Goal: Task Accomplishment & Management: Manage account settings

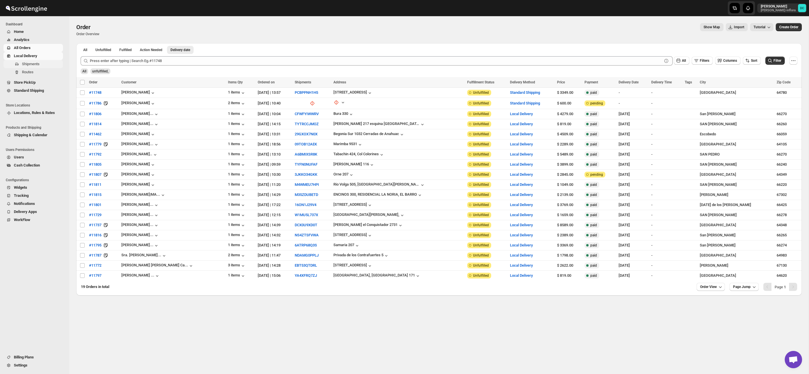
click at [47, 65] on span "Shipments" at bounding box center [42, 64] width 40 height 6
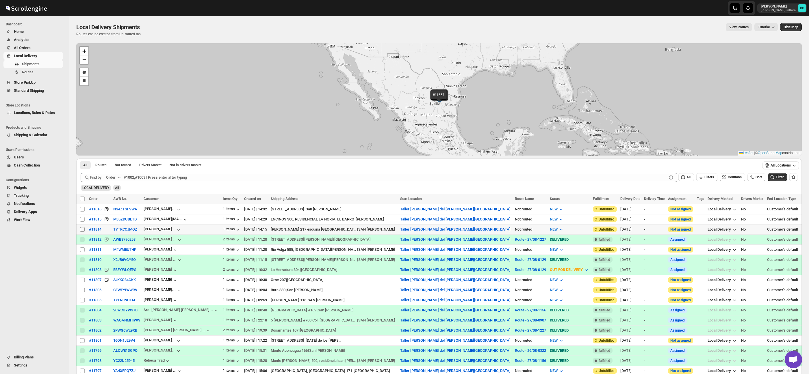
click at [83, 229] on input "Select shipment" at bounding box center [82, 229] width 5 height 5
checkbox input "true"
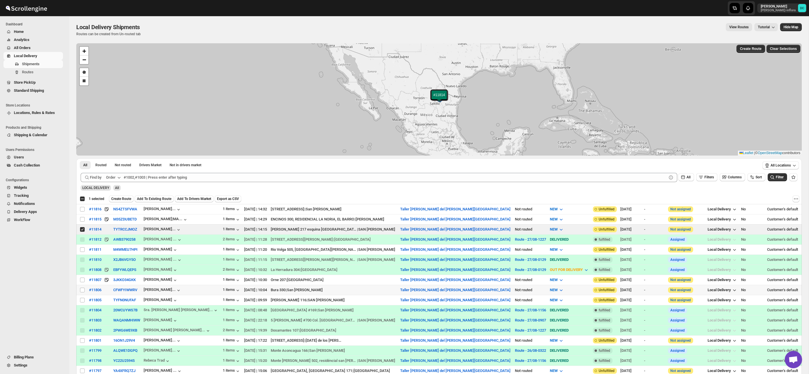
drag, startPoint x: 83, startPoint y: 290, endPoint x: 115, endPoint y: 229, distance: 69.5
click at [83, 290] on input "Select shipment" at bounding box center [82, 290] width 5 height 5
checkbox input "true"
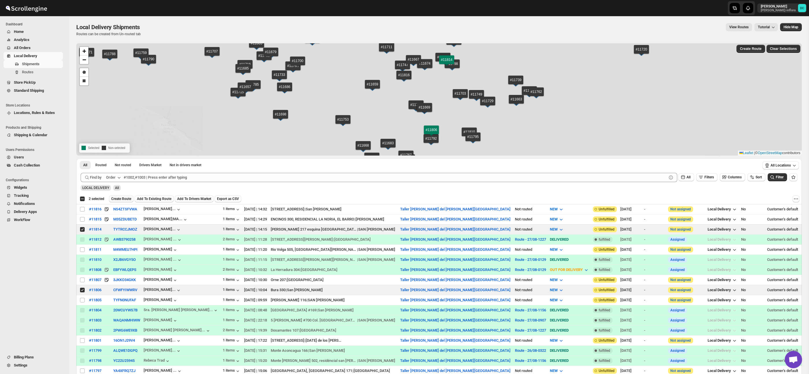
click at [125, 199] on span "Create Route" at bounding box center [121, 199] width 20 height 5
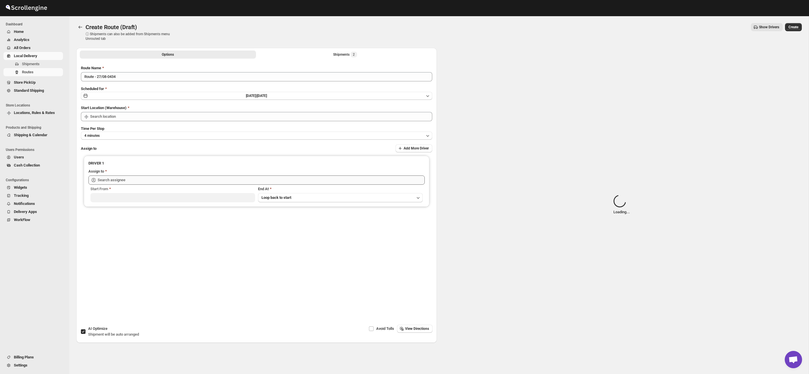
type input "Taller [PERSON_NAME] del [PERSON_NAME][GEOGRAPHIC_DATA]"
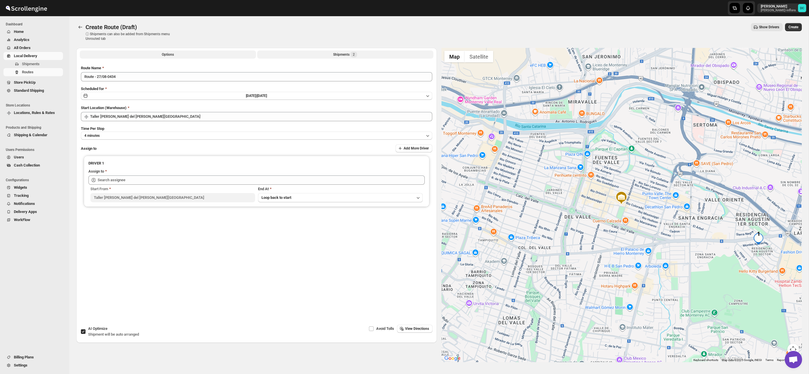
click at [380, 53] on button "Shipments 2" at bounding box center [345, 55] width 176 height 8
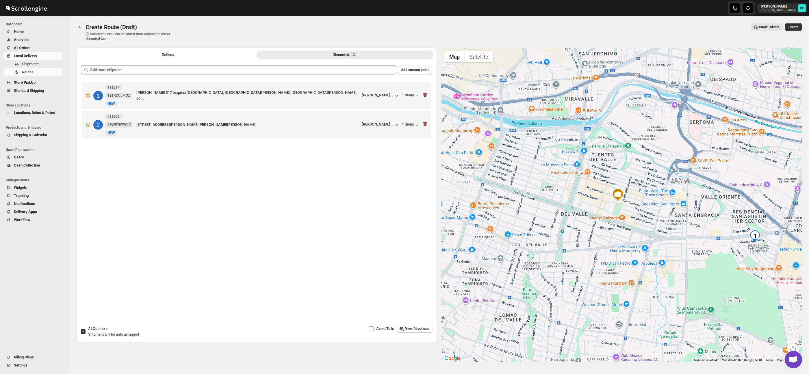
drag, startPoint x: 693, startPoint y: 224, endPoint x: 649, endPoint y: 182, distance: 60.7
click at [649, 182] on div at bounding box center [622, 205] width 361 height 315
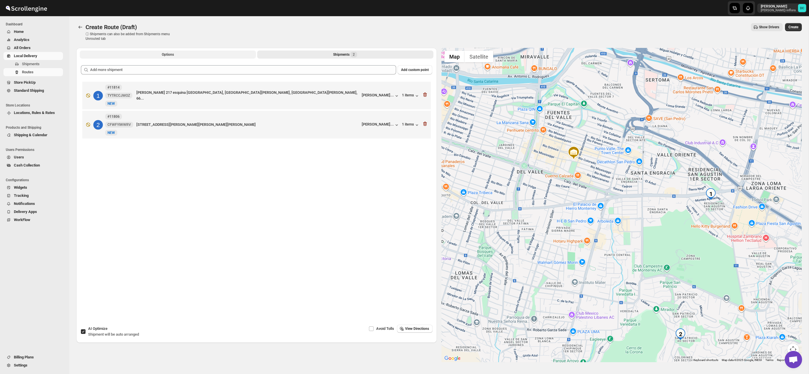
click at [181, 55] on button "Options" at bounding box center [168, 55] width 176 height 8
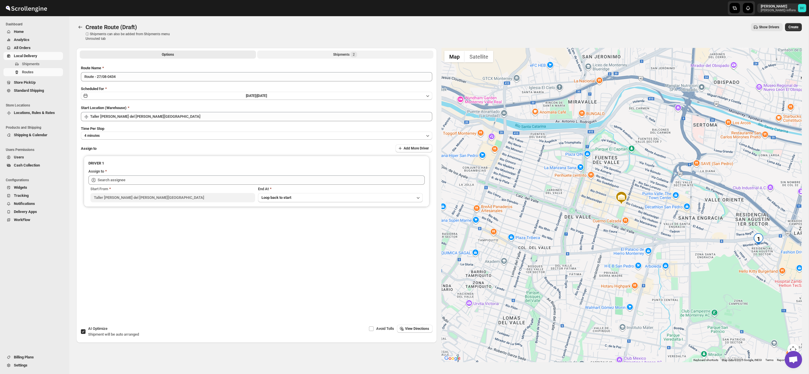
click at [325, 53] on button "Shipments 2" at bounding box center [345, 55] width 176 height 8
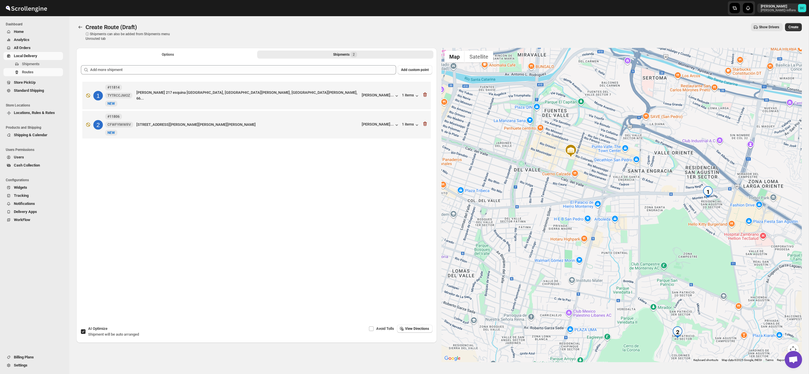
drag, startPoint x: 726, startPoint y: 260, endPoint x: 670, endPoint y: 209, distance: 75.2
click at [670, 209] on div at bounding box center [622, 205] width 361 height 315
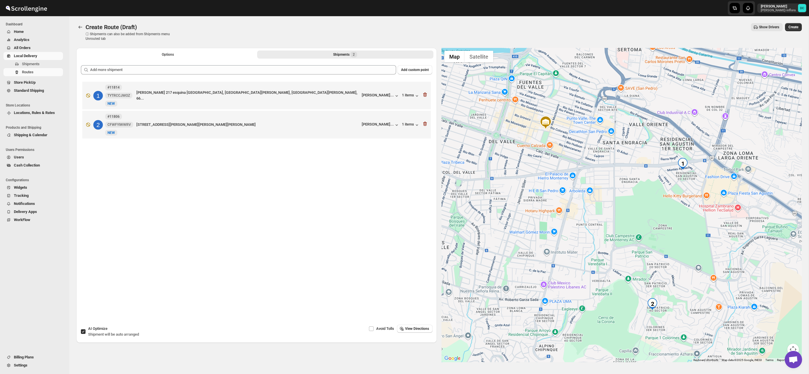
drag, startPoint x: 717, startPoint y: 267, endPoint x: 697, endPoint y: 245, distance: 30.1
click at [697, 245] on div at bounding box center [622, 205] width 361 height 315
drag, startPoint x: 193, startPoint y: 55, endPoint x: 193, endPoint y: 59, distance: 4.4
click at [193, 55] on button "Options" at bounding box center [168, 55] width 176 height 8
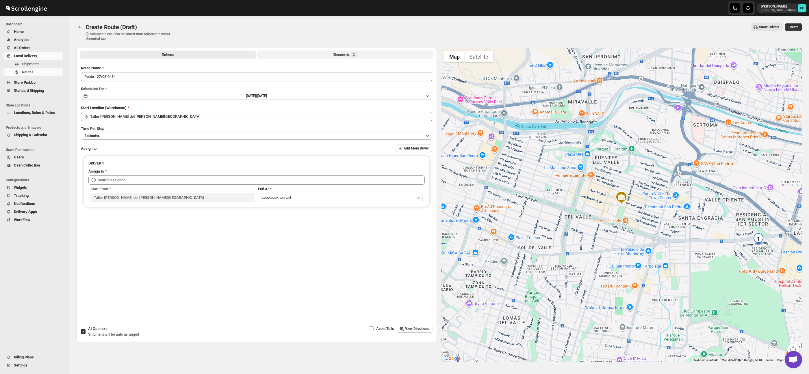
click at [285, 55] on button "Shipments 2" at bounding box center [345, 55] width 176 height 8
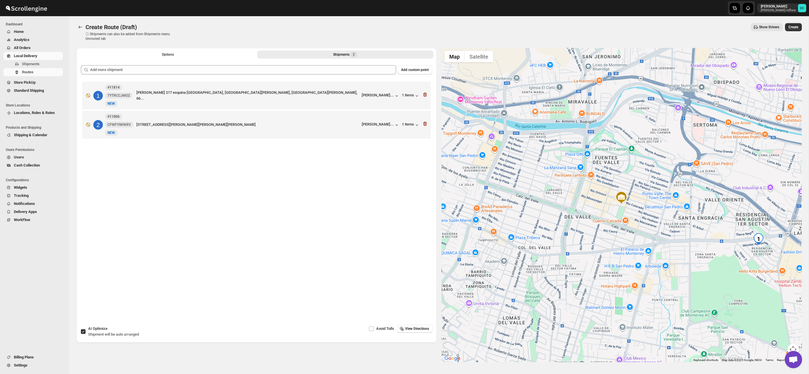
click at [82, 335] on label "AI Optimize Shipment will be auto arranged" at bounding box center [110, 332] width 58 height 14
click at [82, 334] on input "AI Optimize Shipment will be auto arranged" at bounding box center [83, 332] width 5 height 5
checkbox input "false"
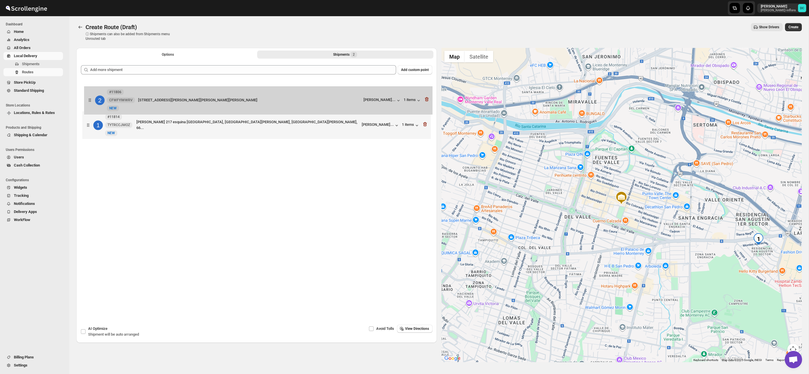
drag, startPoint x: 86, startPoint y: 127, endPoint x: 87, endPoint y: 99, distance: 28.1
click at [87, 99] on div "1 #11814 TYTRCCJMOZ [GEOGRAPHIC_DATA][PERSON_NAME] 217 esquina [GEOGRAPHIC_DATA…" at bounding box center [256, 111] width 351 height 62
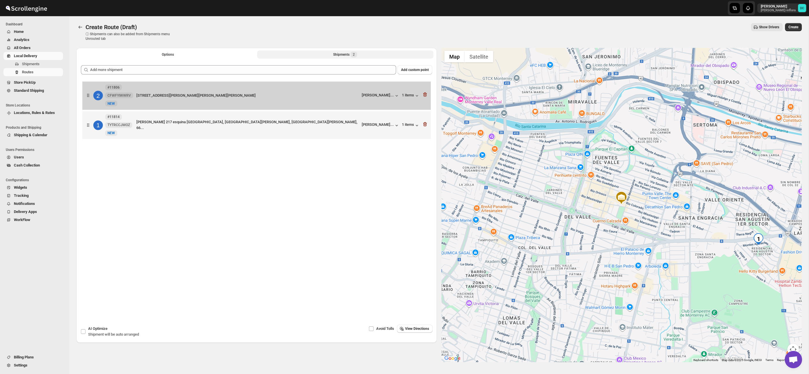
click at [159, 52] on button "Options" at bounding box center [168, 55] width 176 height 8
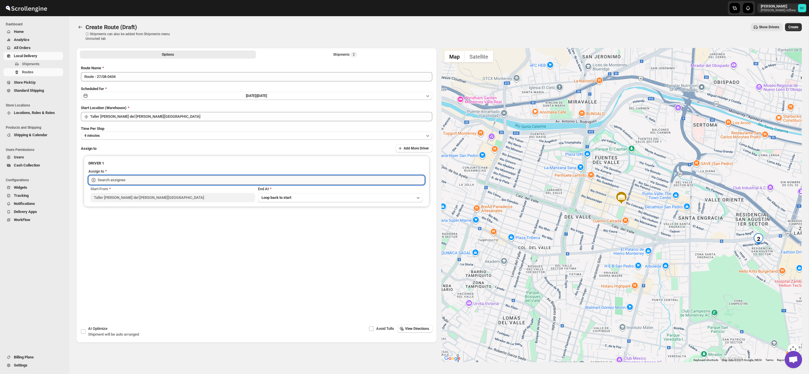
click at [182, 176] on input "text" at bounding box center [261, 180] width 327 height 9
click at [193, 193] on div "[PERSON_NAME] ([EMAIL_ADDRESS][DOMAIN_NAME])" at bounding box center [256, 193] width 325 height 6
type input "[PERSON_NAME] ([EMAIL_ADDRESS][DOMAIN_NAME])"
click at [353, 51] on button "Shipments 2" at bounding box center [345, 55] width 176 height 8
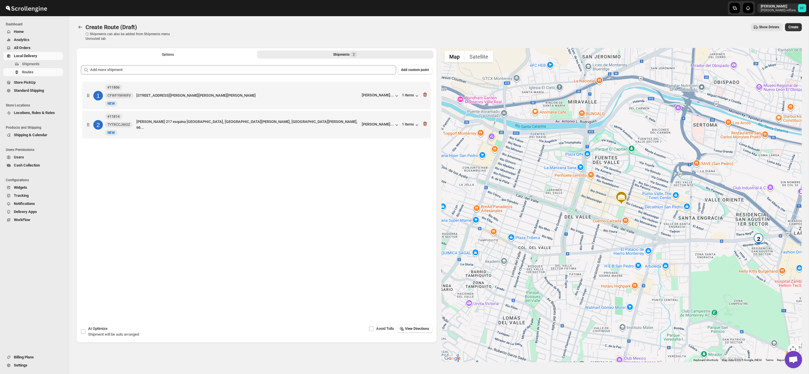
click at [794, 25] on span "Create" at bounding box center [794, 27] width 10 height 5
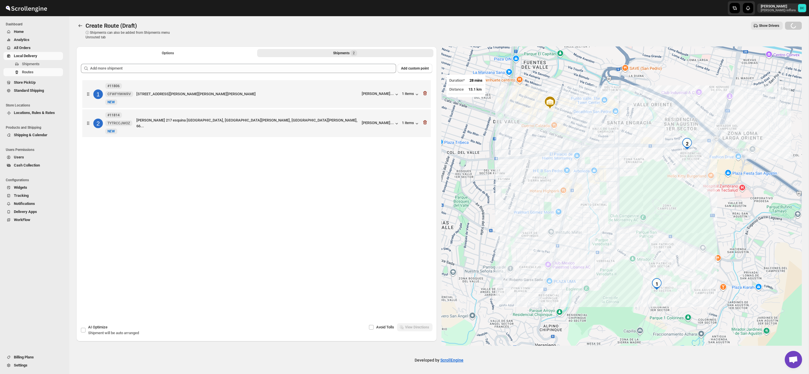
scroll to position [2, 0]
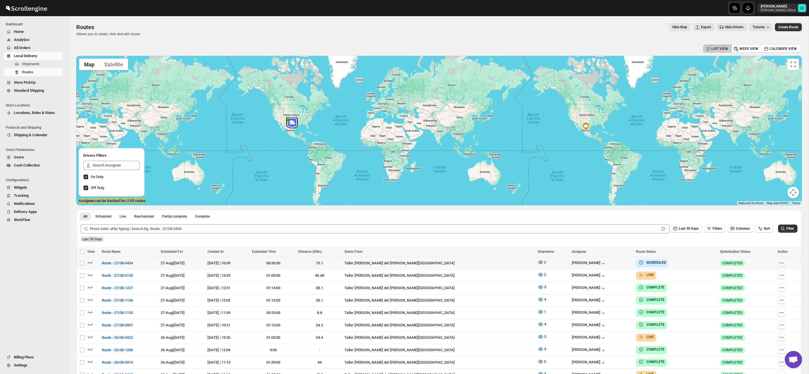
click at [779, 264] on icon "button" at bounding box center [782, 263] width 6 height 6
checkbox input "true"
click at [764, 303] on span "Edit" at bounding box center [766, 305] width 27 height 6
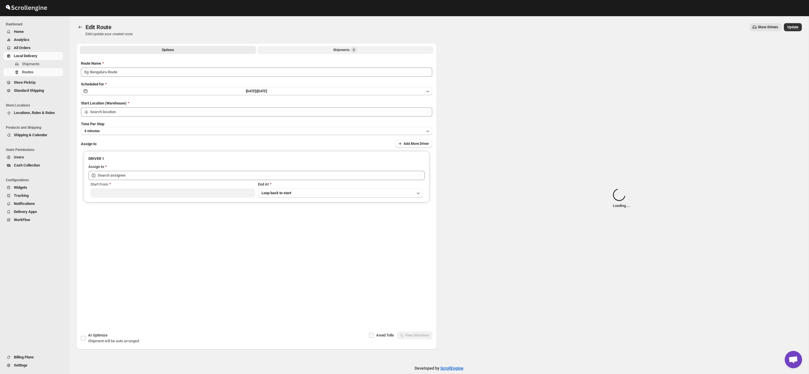
type input "Route - 27/08-0434"
click at [347, 50] on span "Loading..." at bounding box center [353, 50] width 15 height 5
type input "Taller [PERSON_NAME] del [PERSON_NAME][GEOGRAPHIC_DATA]"
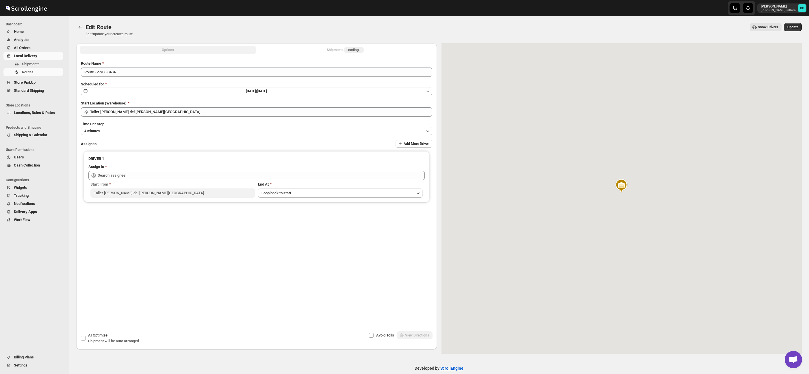
type input "[PERSON_NAME] ([EMAIL_ADDRESS][DOMAIN_NAME])"
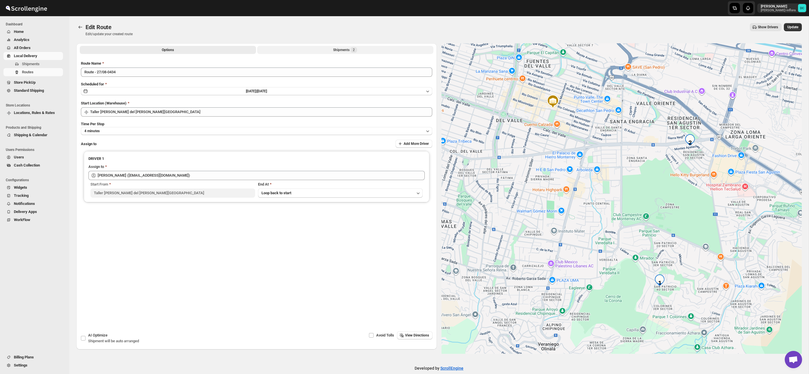
click at [375, 49] on button "Shipments 2" at bounding box center [345, 50] width 176 height 8
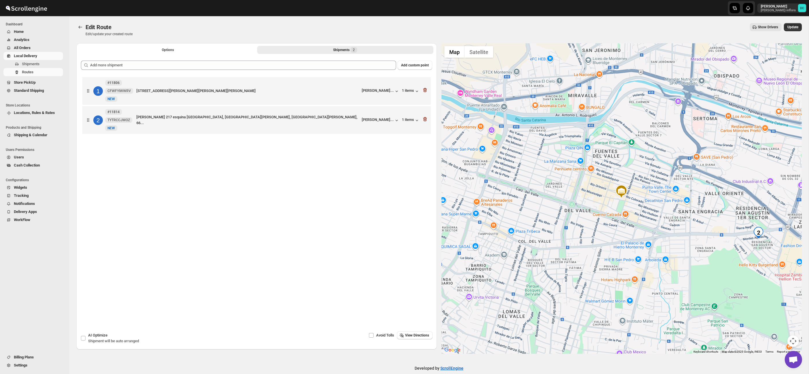
drag, startPoint x: 702, startPoint y: 270, endPoint x: 681, endPoint y: 211, distance: 62.6
click at [681, 210] on div at bounding box center [622, 198] width 361 height 311
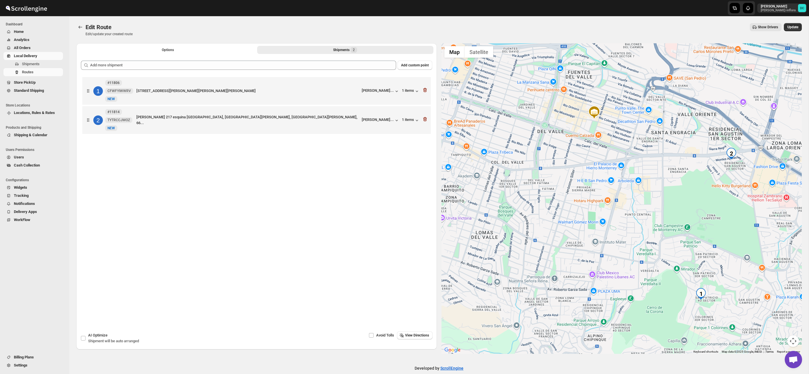
drag, startPoint x: 707, startPoint y: 272, endPoint x: 681, endPoint y: 229, distance: 49.9
click at [681, 229] on div at bounding box center [622, 198] width 361 height 311
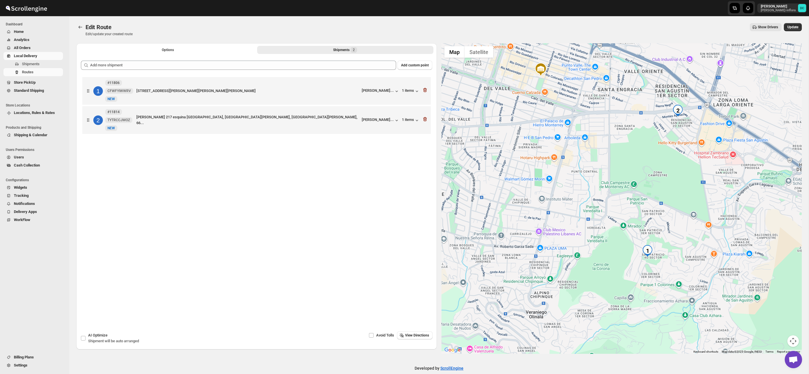
drag, startPoint x: 734, startPoint y: 252, endPoint x: 704, endPoint y: 250, distance: 29.5
click at [704, 250] on div at bounding box center [622, 198] width 361 height 311
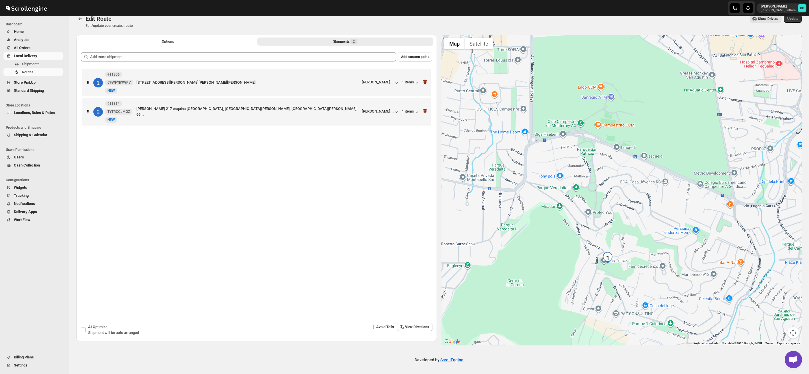
drag, startPoint x: 718, startPoint y: 197, endPoint x: 650, endPoint y: 202, distance: 68.4
click at [626, 211] on div at bounding box center [622, 190] width 361 height 311
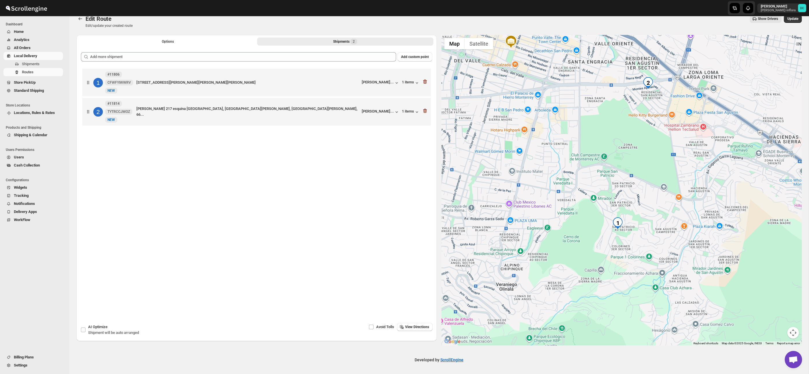
drag, startPoint x: 677, startPoint y: 214, endPoint x: 646, endPoint y: 209, distance: 31.2
click at [646, 210] on div at bounding box center [622, 190] width 361 height 311
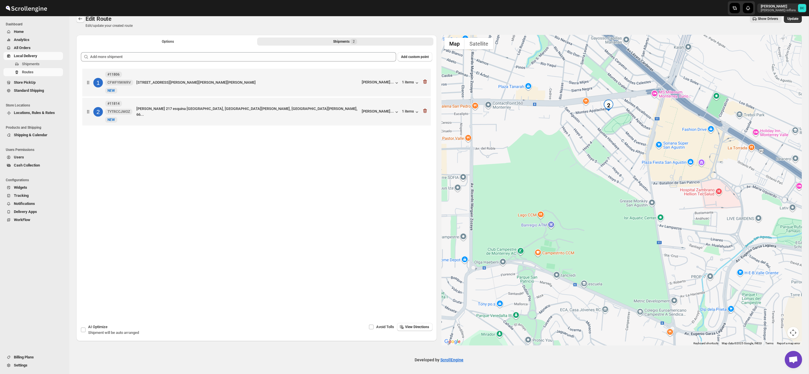
click at [80, 17] on icon "Routes" at bounding box center [80, 19] width 6 height 6
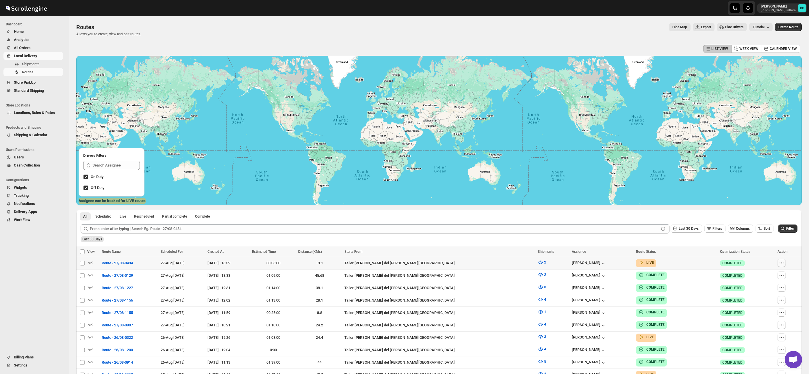
click at [783, 264] on button "button" at bounding box center [782, 263] width 8 height 8
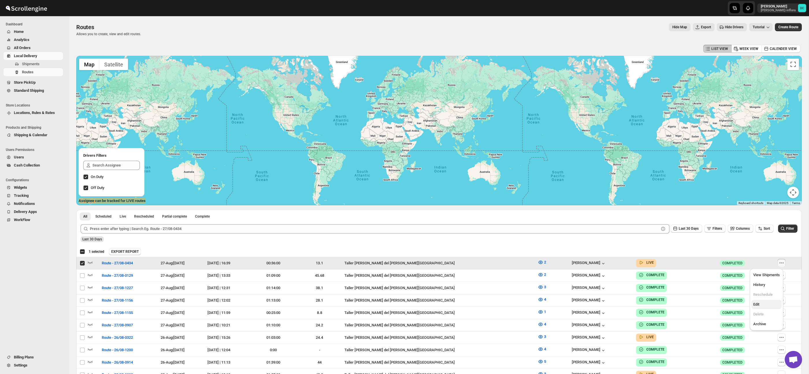
click at [771, 305] on span "Edit" at bounding box center [766, 305] width 27 height 6
checkbox input "false"
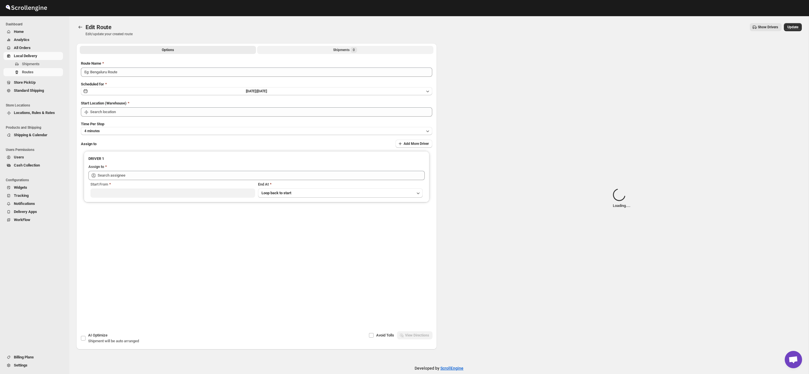
type input "Route - 27/08-0434"
type input "Taller [PERSON_NAME] del [PERSON_NAME][GEOGRAPHIC_DATA]"
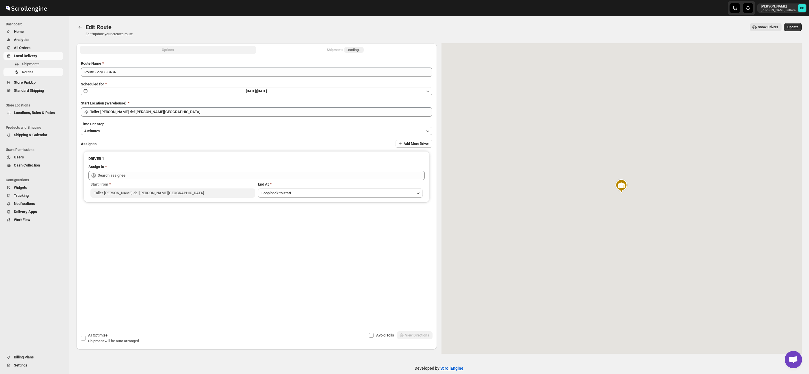
type input "[PERSON_NAME] ([EMAIL_ADDRESS][DOMAIN_NAME])"
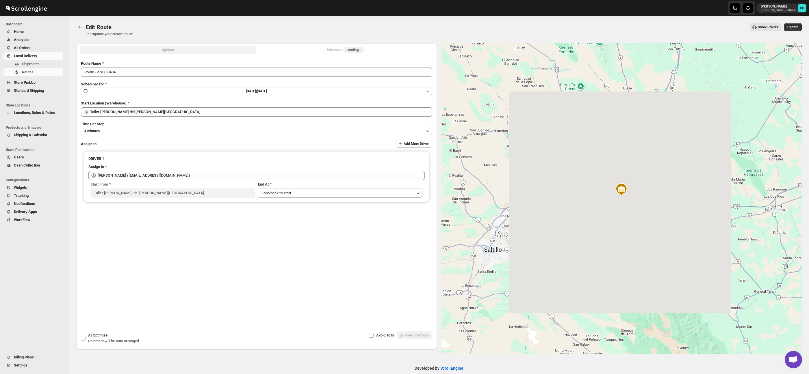
click at [360, 50] on button "Shipments Loading..." at bounding box center [345, 50] width 176 height 8
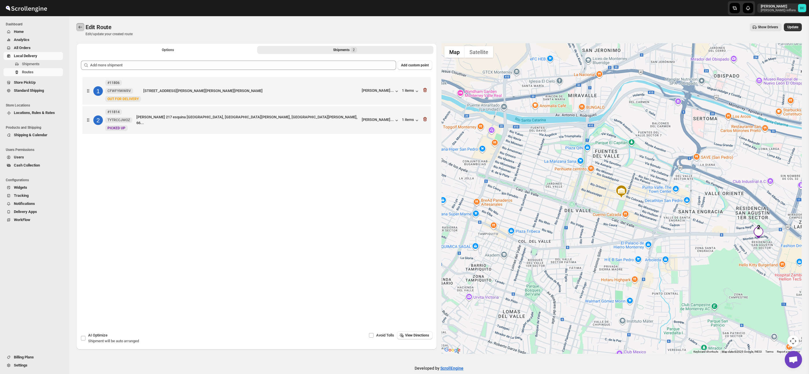
click at [81, 27] on icon "Routes" at bounding box center [80, 27] width 6 height 6
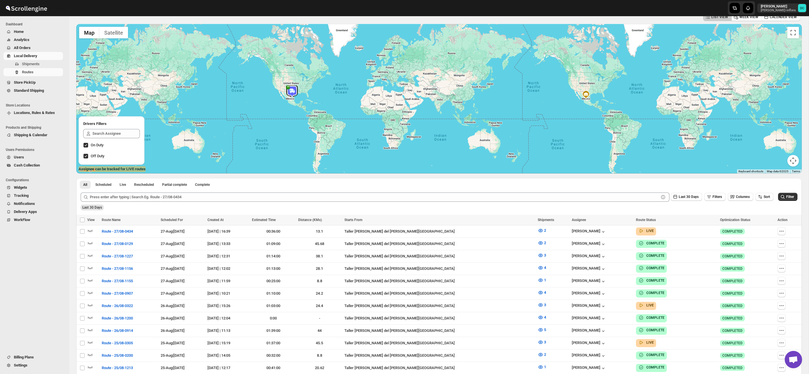
scroll to position [36, 0]
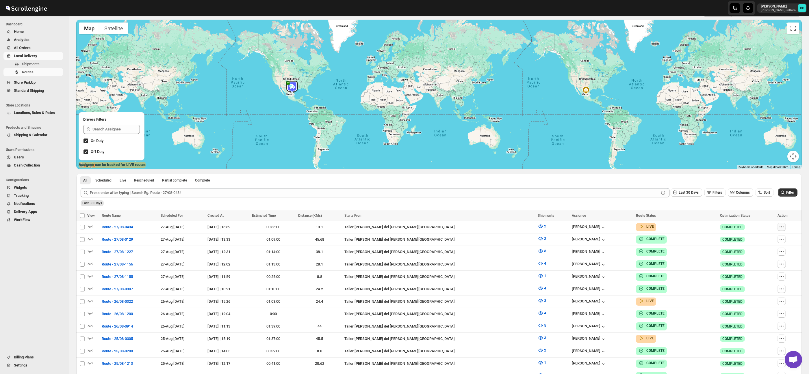
click at [781, 227] on icon "button" at bounding box center [782, 227] width 6 height 6
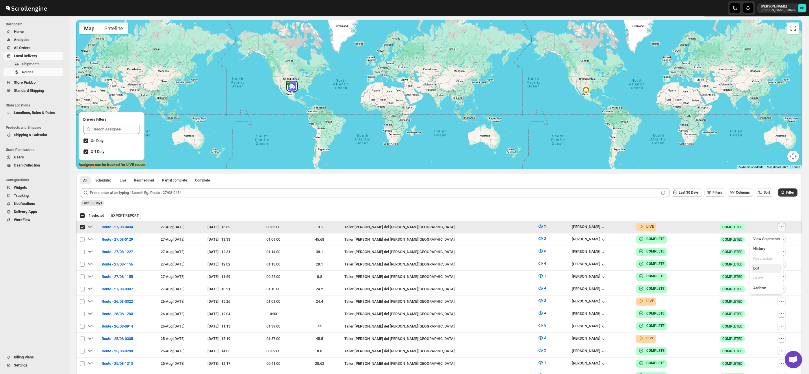
click at [759, 268] on span "Edit" at bounding box center [756, 268] width 6 height 4
checkbox input "false"
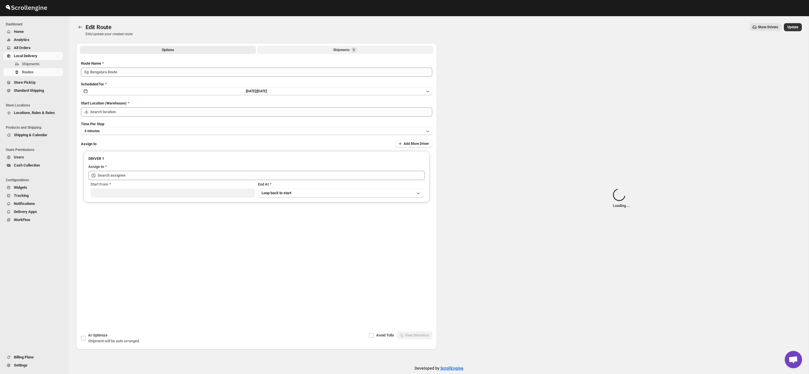
type input "Route - 27/08-0434"
type input "Taller [PERSON_NAME] del [PERSON_NAME][GEOGRAPHIC_DATA]"
type input "[PERSON_NAME] ([EMAIL_ADDRESS][DOMAIN_NAME])"
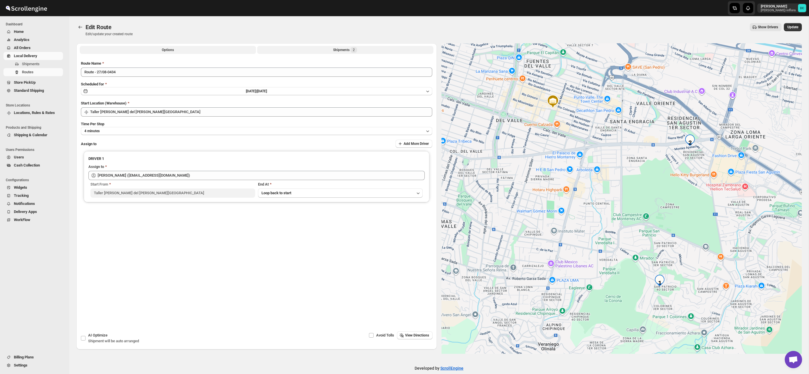
click at [370, 51] on button "Shipments 2" at bounding box center [345, 50] width 176 height 8
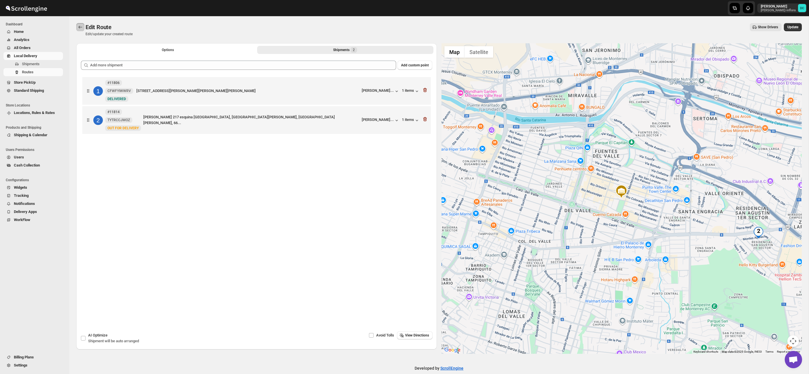
click at [82, 27] on icon "Routes" at bounding box center [81, 27] width 4 height 3
